Goal: Information Seeking & Learning: Learn about a topic

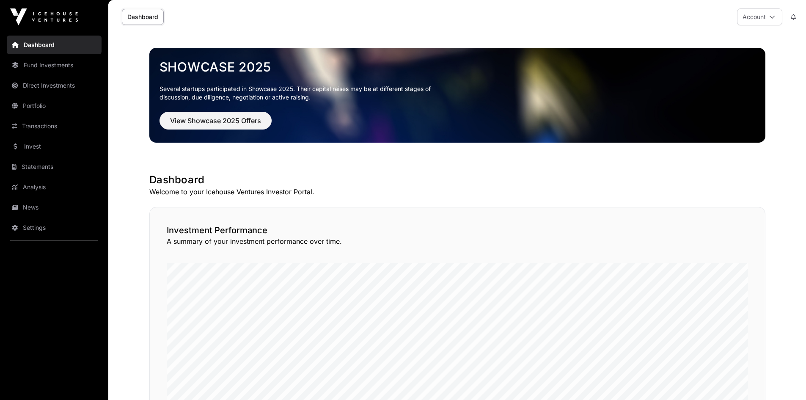
click at [33, 207] on link "News" at bounding box center [54, 207] width 95 height 19
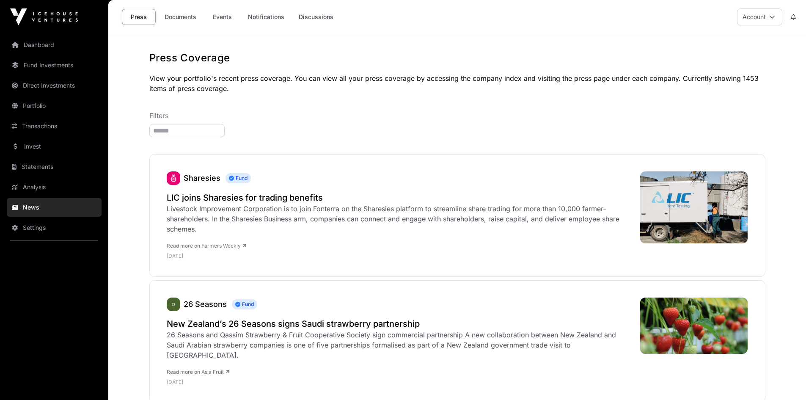
click at [181, 19] on link "Documents" at bounding box center [180, 17] width 43 height 16
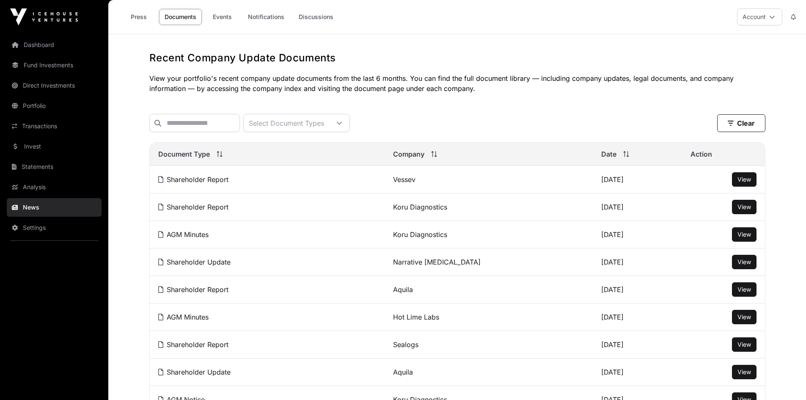
click at [225, 15] on link "Events" at bounding box center [222, 17] width 34 height 16
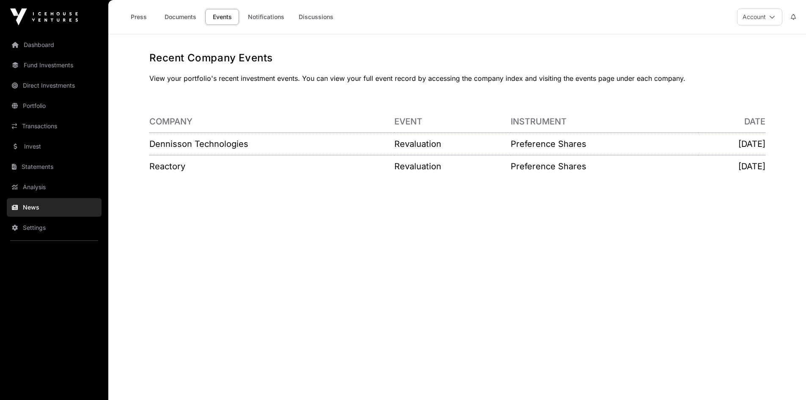
click at [31, 151] on link "Invest" at bounding box center [54, 146] width 95 height 19
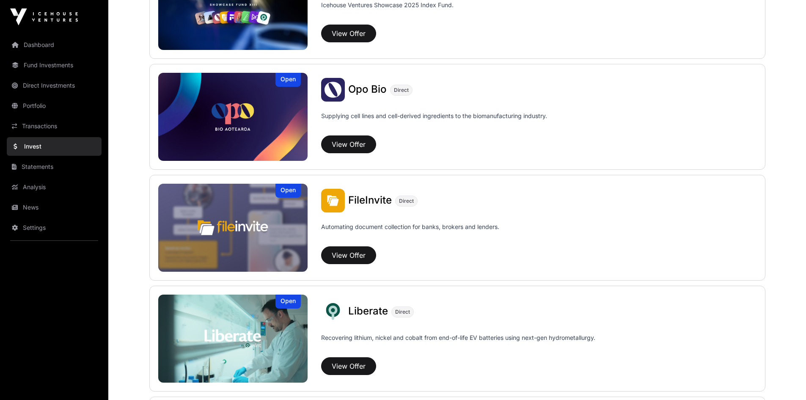
scroll to position [381, 0]
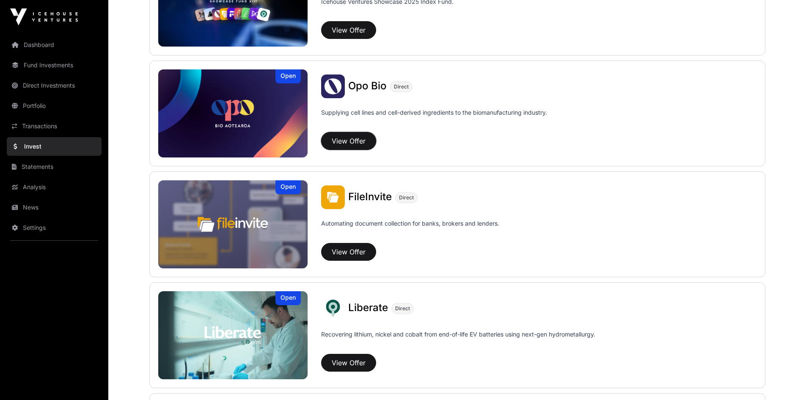
click at [355, 141] on button "View Offer" at bounding box center [348, 141] width 55 height 18
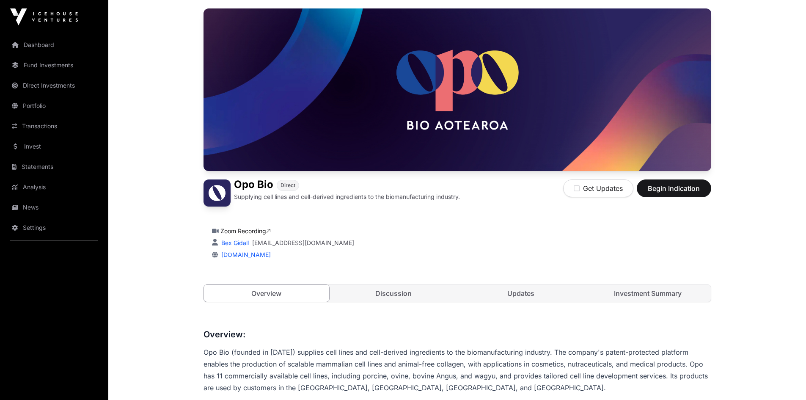
scroll to position [296, 0]
